Goal: Task Accomplishment & Management: Manage account settings

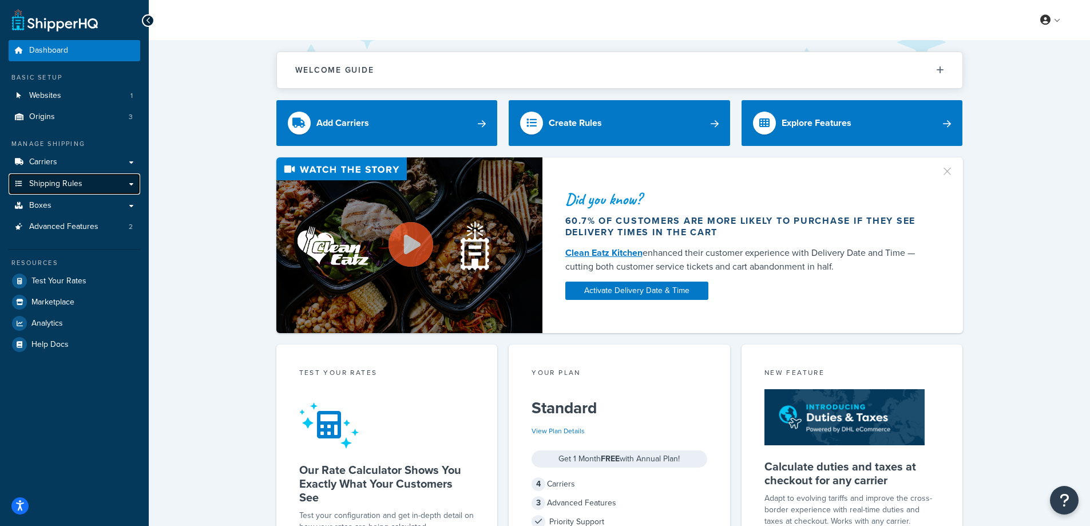
click at [57, 182] on span "Shipping Rules" at bounding box center [55, 184] width 53 height 10
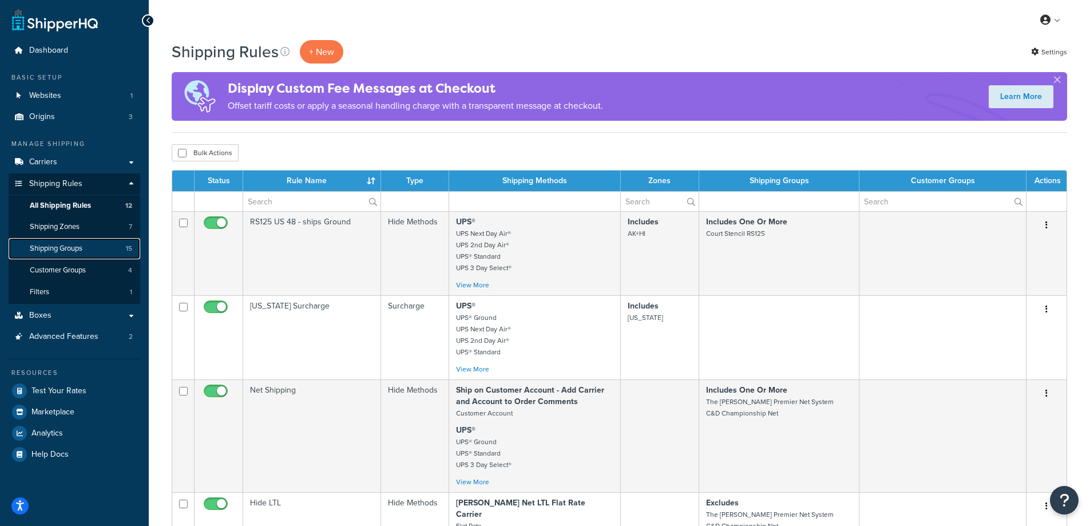
click at [60, 251] on span "Shipping Groups" at bounding box center [56, 249] width 53 height 10
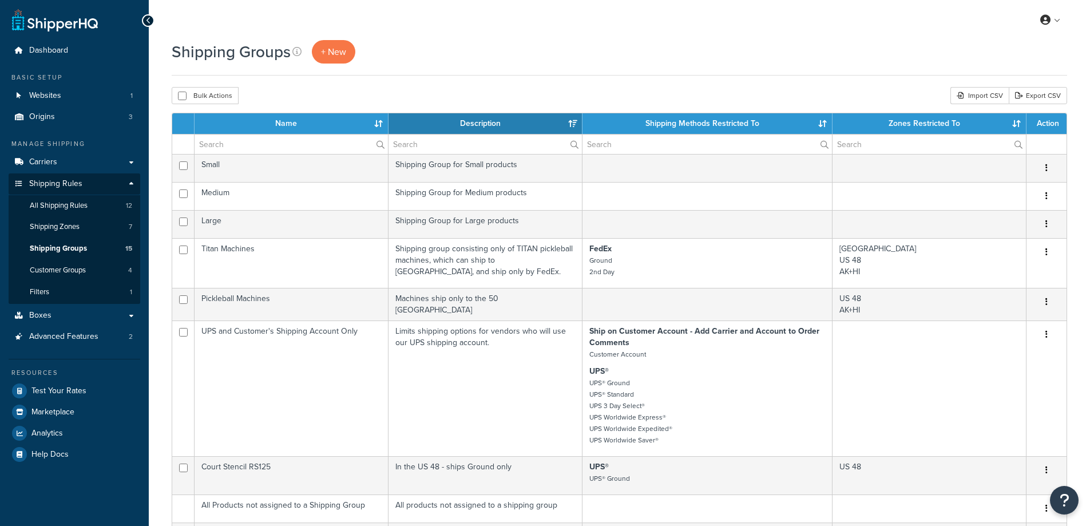
select select "15"
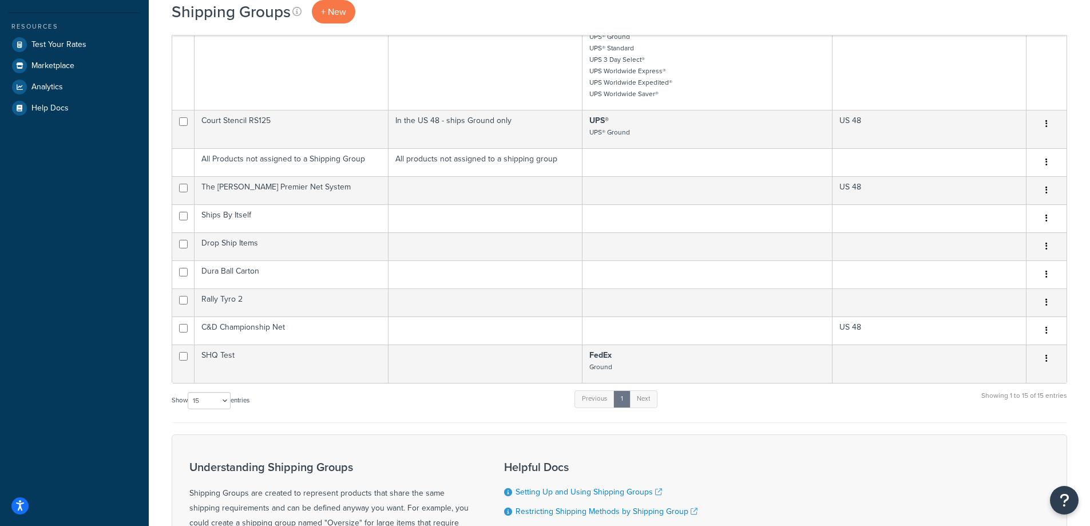
scroll to position [400, 0]
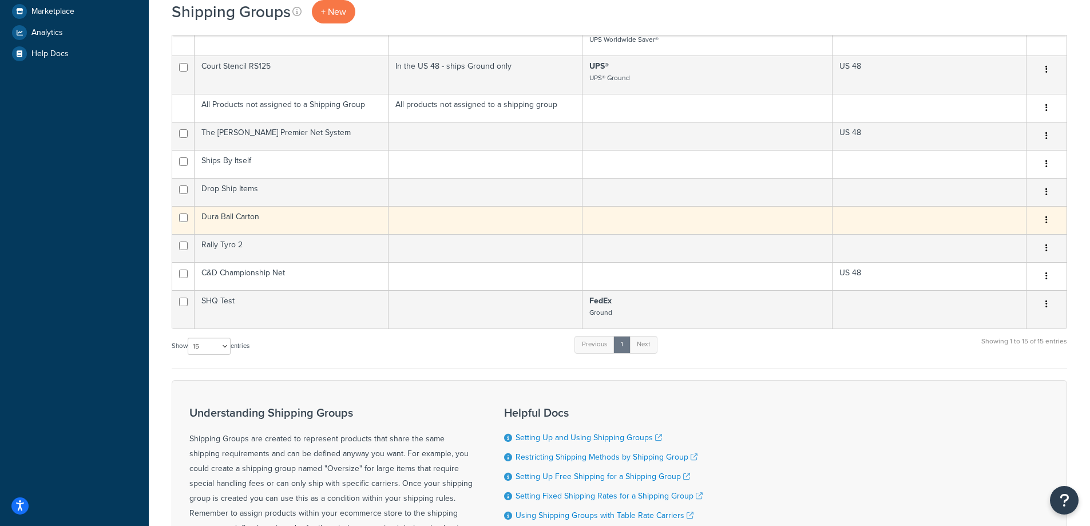
click at [236, 216] on td "Dura Ball Carton" at bounding box center [291, 220] width 194 height 28
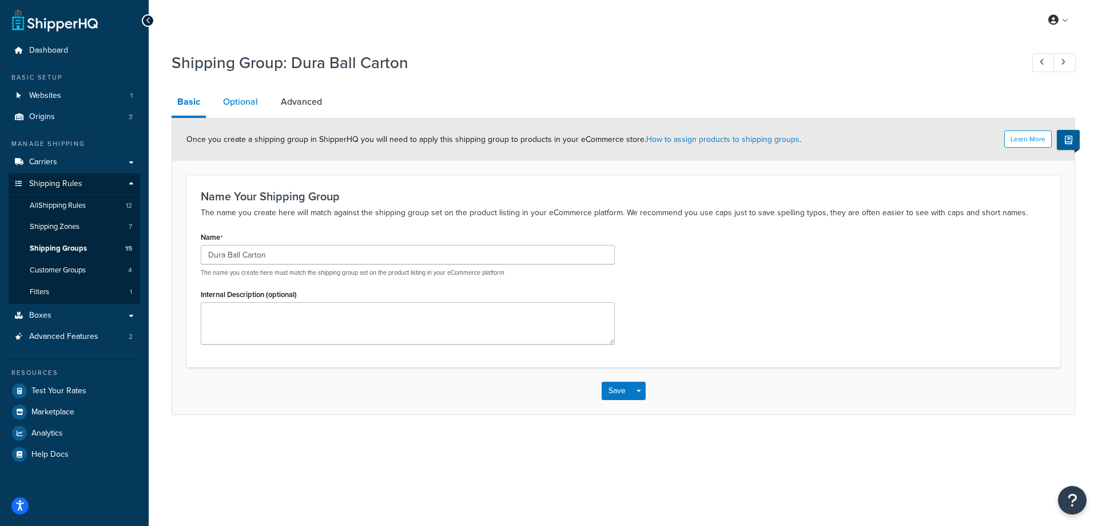
click at [238, 102] on link "Optional" at bounding box center [240, 101] width 46 height 27
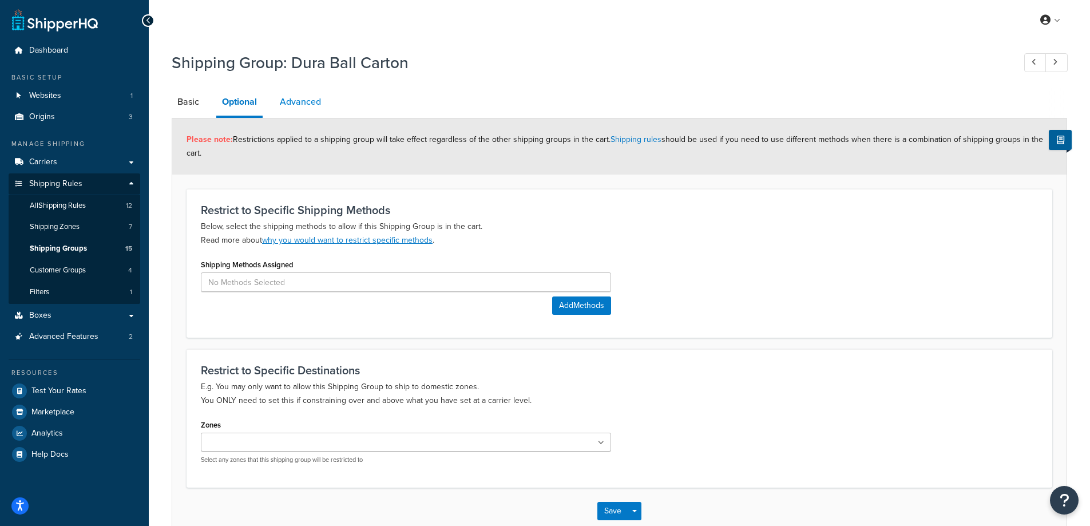
click at [313, 98] on link "Advanced" at bounding box center [300, 101] width 53 height 27
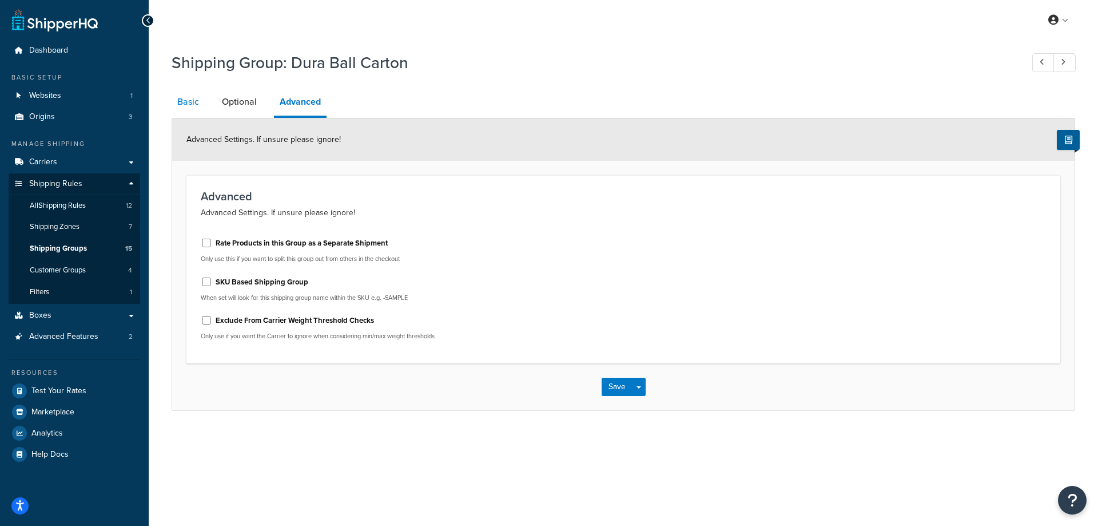
click at [182, 102] on link "Basic" at bounding box center [188, 101] width 33 height 27
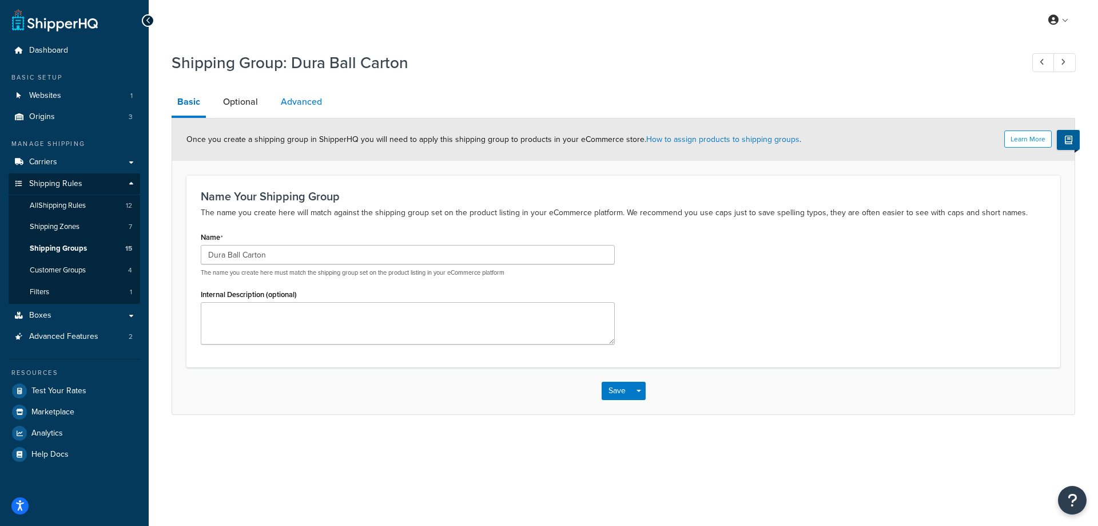
click at [299, 102] on link "Advanced" at bounding box center [301, 101] width 53 height 27
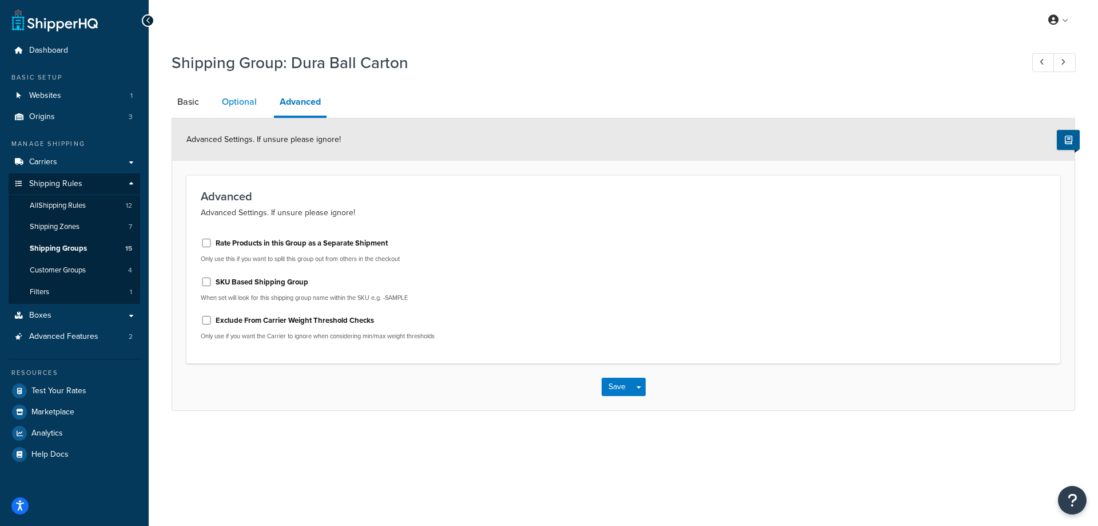
click at [236, 101] on link "Optional" at bounding box center [239, 101] width 46 height 27
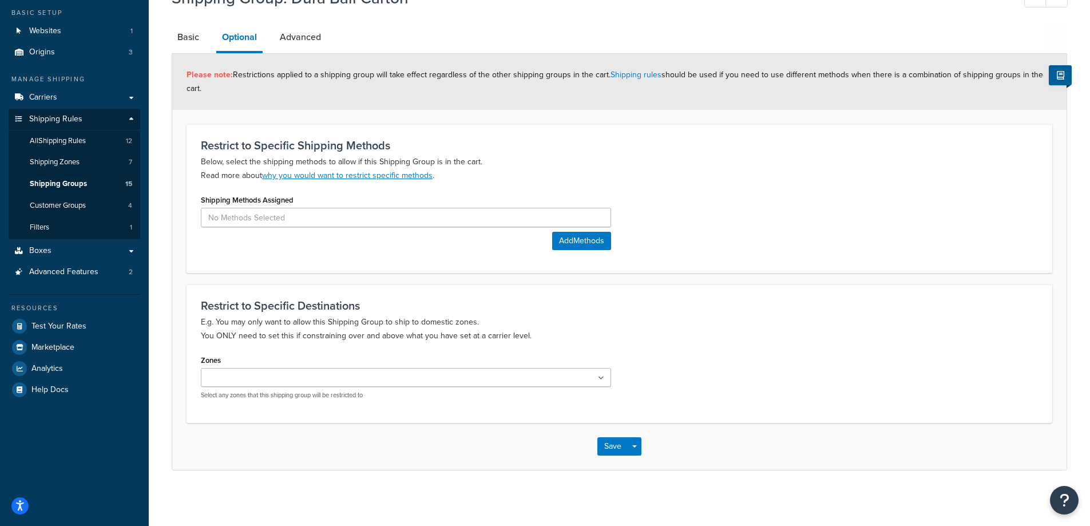
scroll to position [67, 0]
click at [184, 37] on link "Basic" at bounding box center [188, 35] width 33 height 27
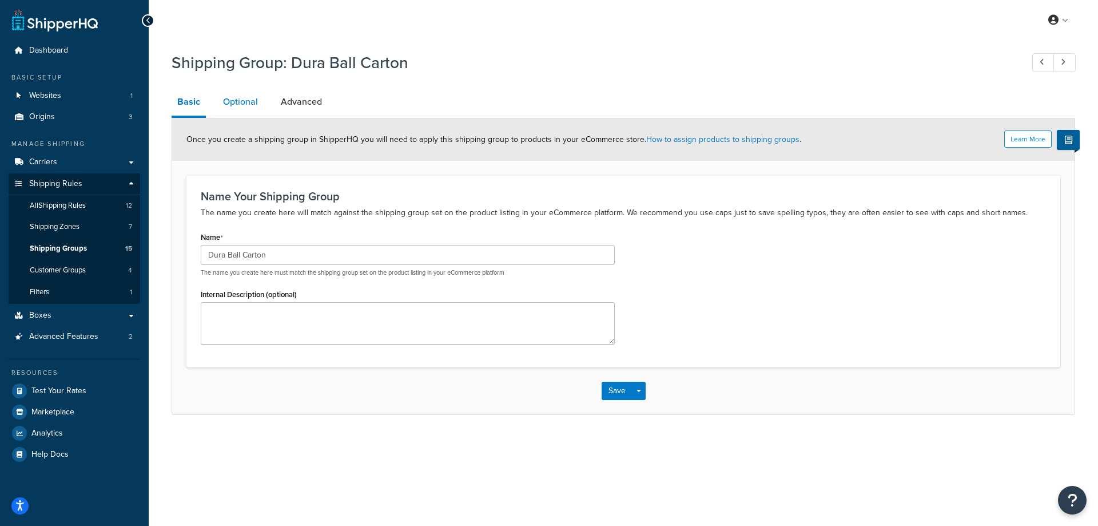
click at [230, 104] on link "Optional" at bounding box center [240, 101] width 46 height 27
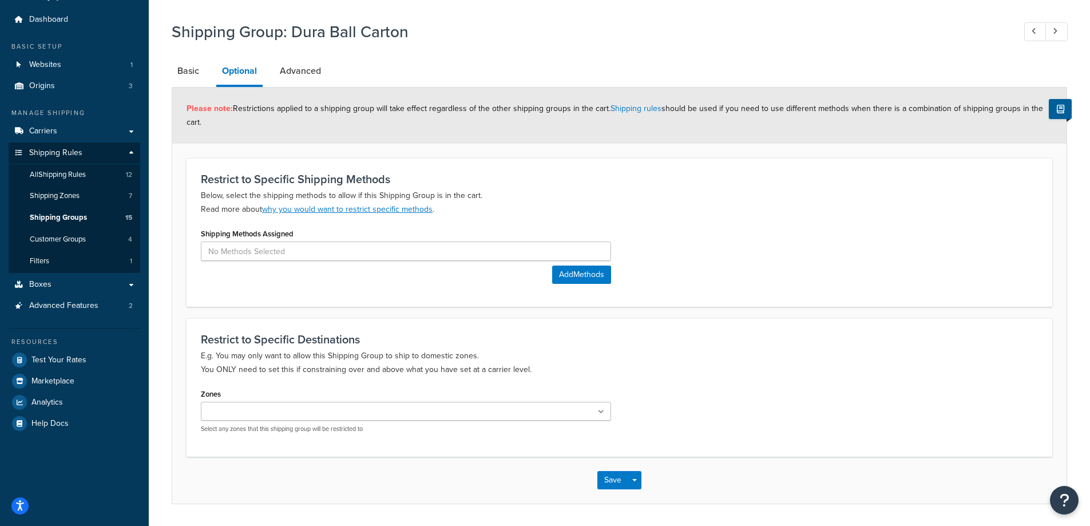
scroll to position [67, 0]
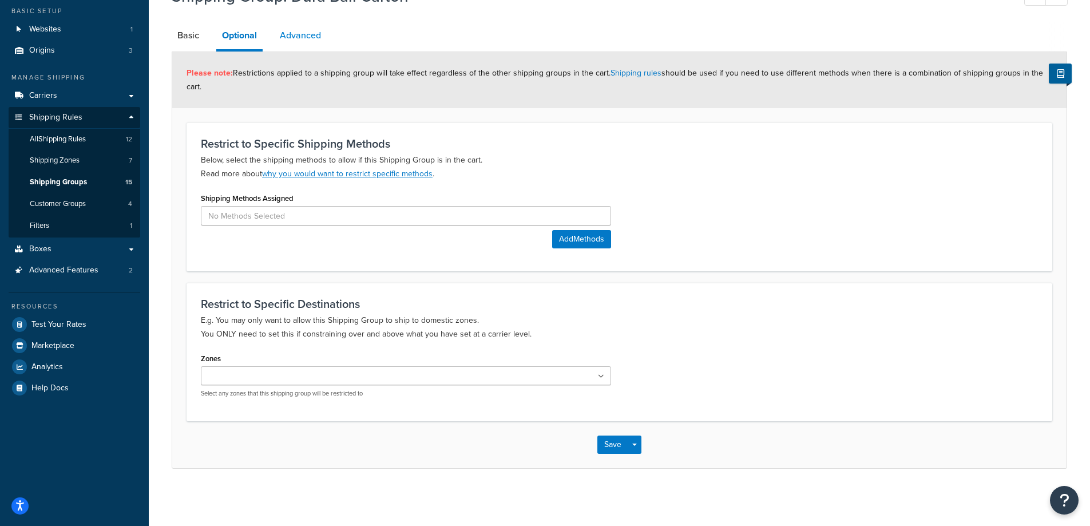
click at [303, 31] on link "Advanced" at bounding box center [300, 35] width 53 height 27
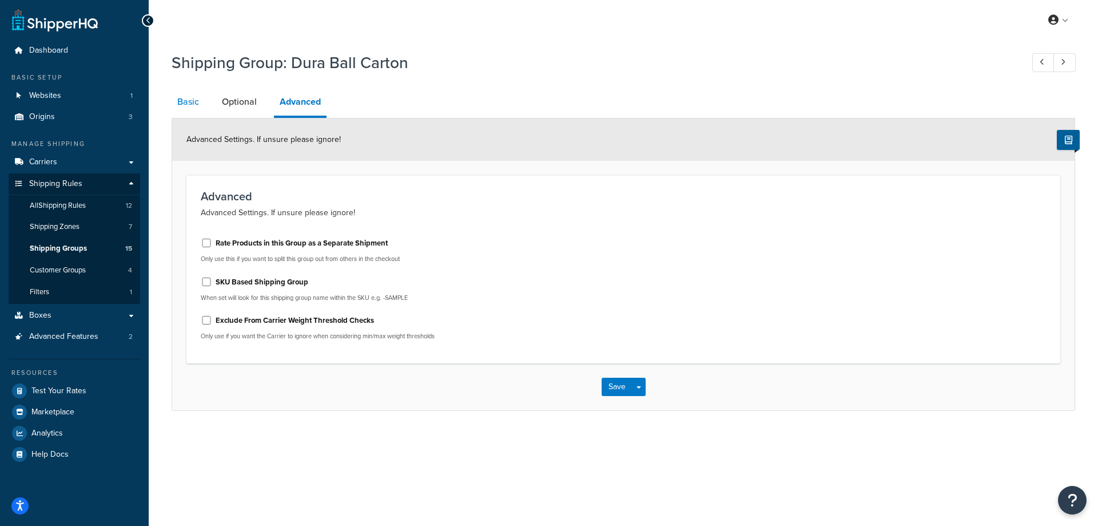
click at [191, 99] on link "Basic" at bounding box center [188, 101] width 33 height 27
